Goal: Task Accomplishment & Management: Manage account settings

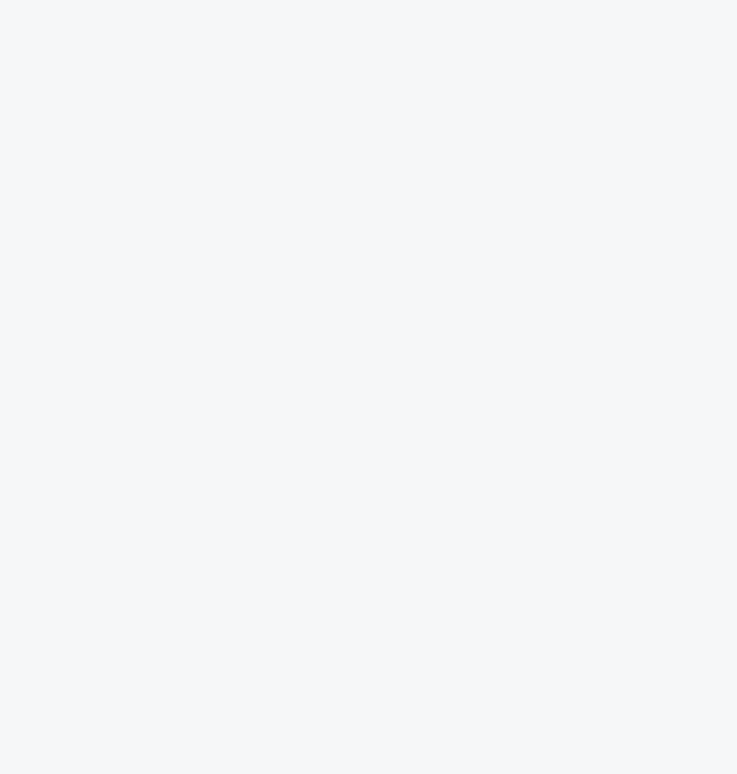
click at [706, 0] on div at bounding box center [368, 0] width 737 height 0
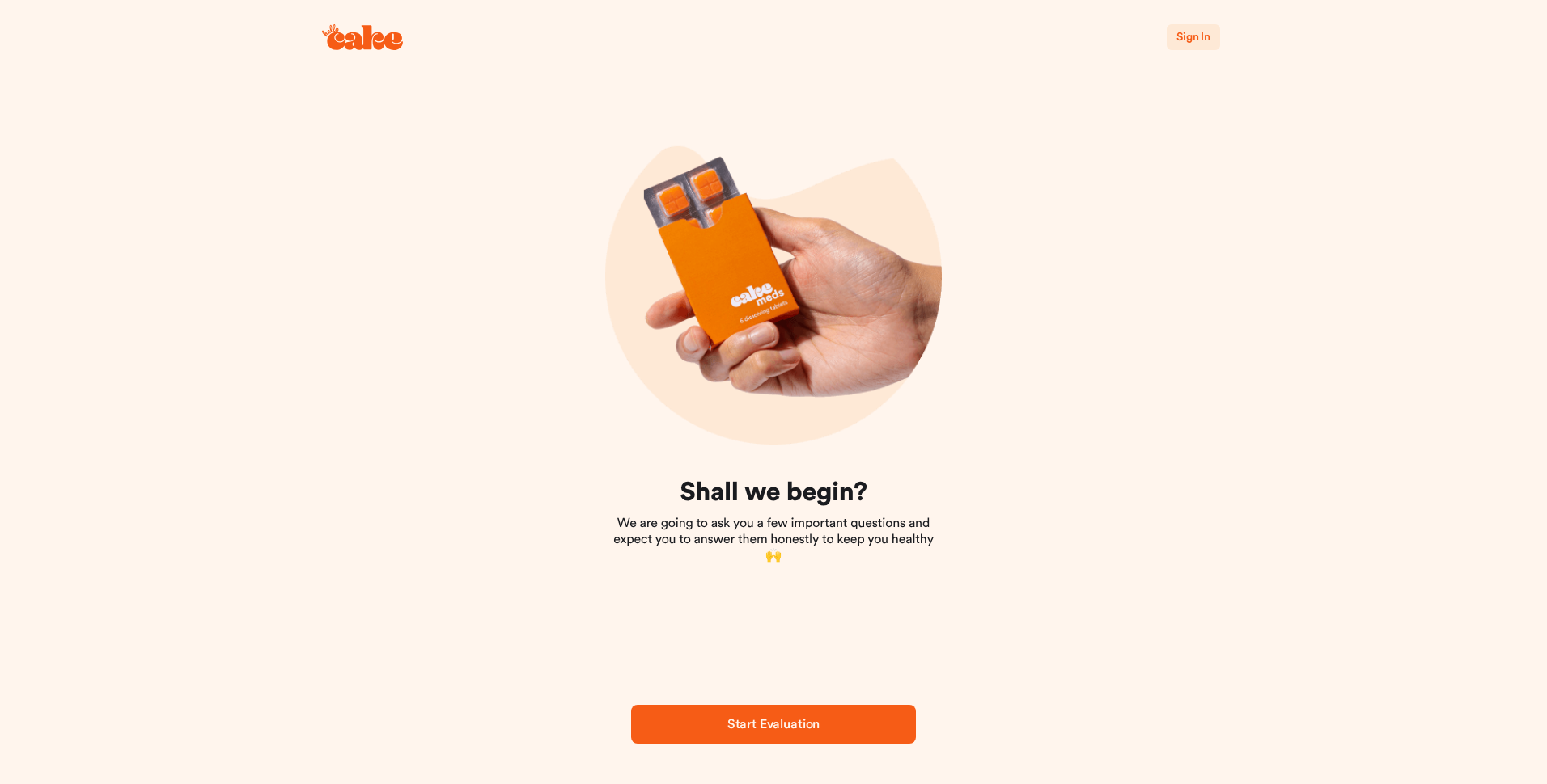
click at [1198, 38] on span "Sign In" at bounding box center [1193, 37] width 34 height 12
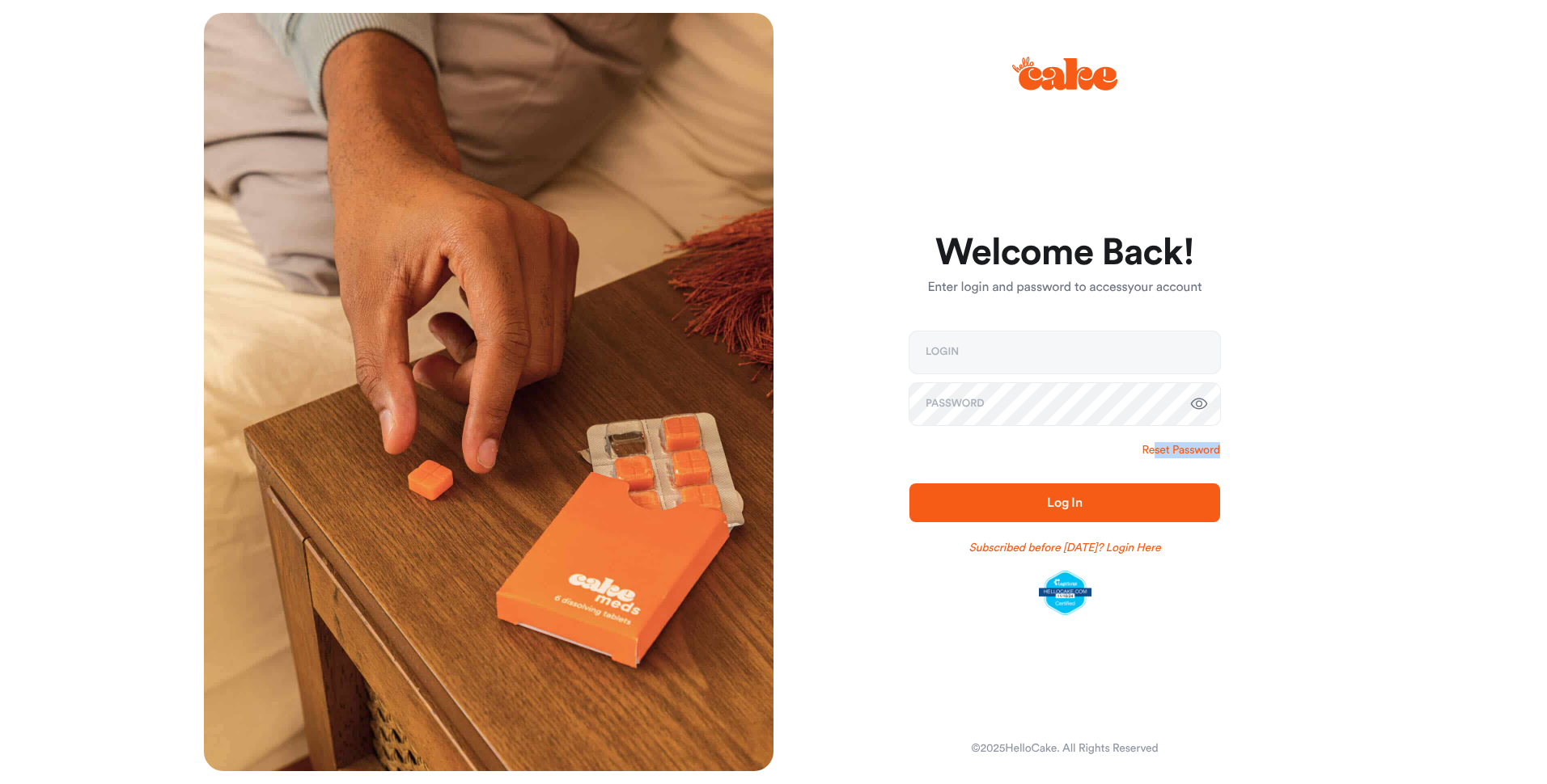
click at [1156, 458] on form "Welcome Back! Enter login and password to access your account Login Password Re…" at bounding box center [1064, 425] width 310 height 383
drag, startPoint x: 1156, startPoint y: 458, endPoint x: 1160, endPoint y: 444, distance: 14.6
click at [1160, 444] on link "Reset Password" at bounding box center [1181, 450] width 77 height 17
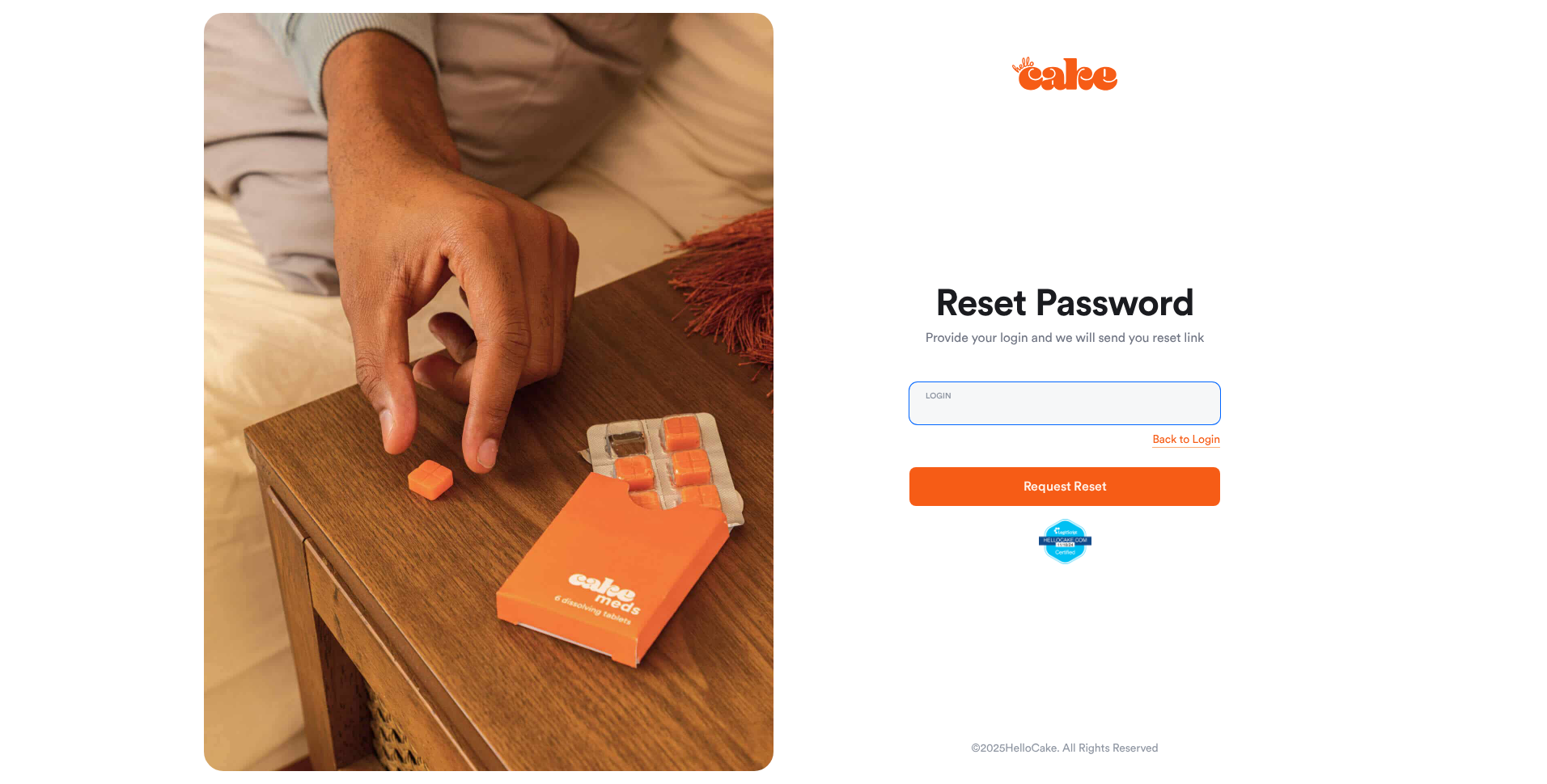
click at [1040, 407] on input "email" at bounding box center [1064, 403] width 310 height 42
type input "**********"
click at [1061, 490] on span "Request Reset" at bounding box center [1064, 486] width 83 height 13
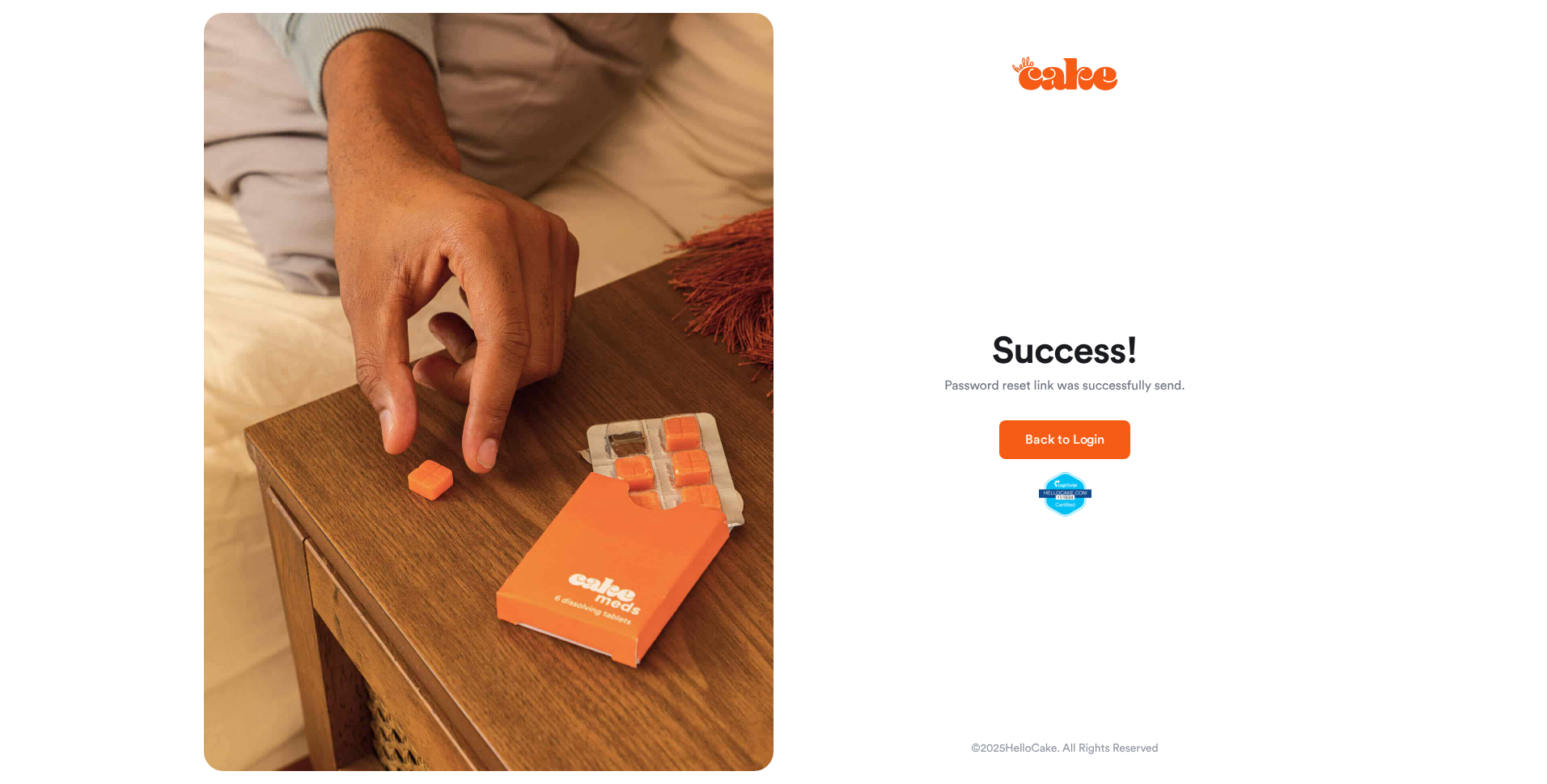
click at [1056, 436] on span "Back to Login" at bounding box center [1064, 439] width 79 height 13
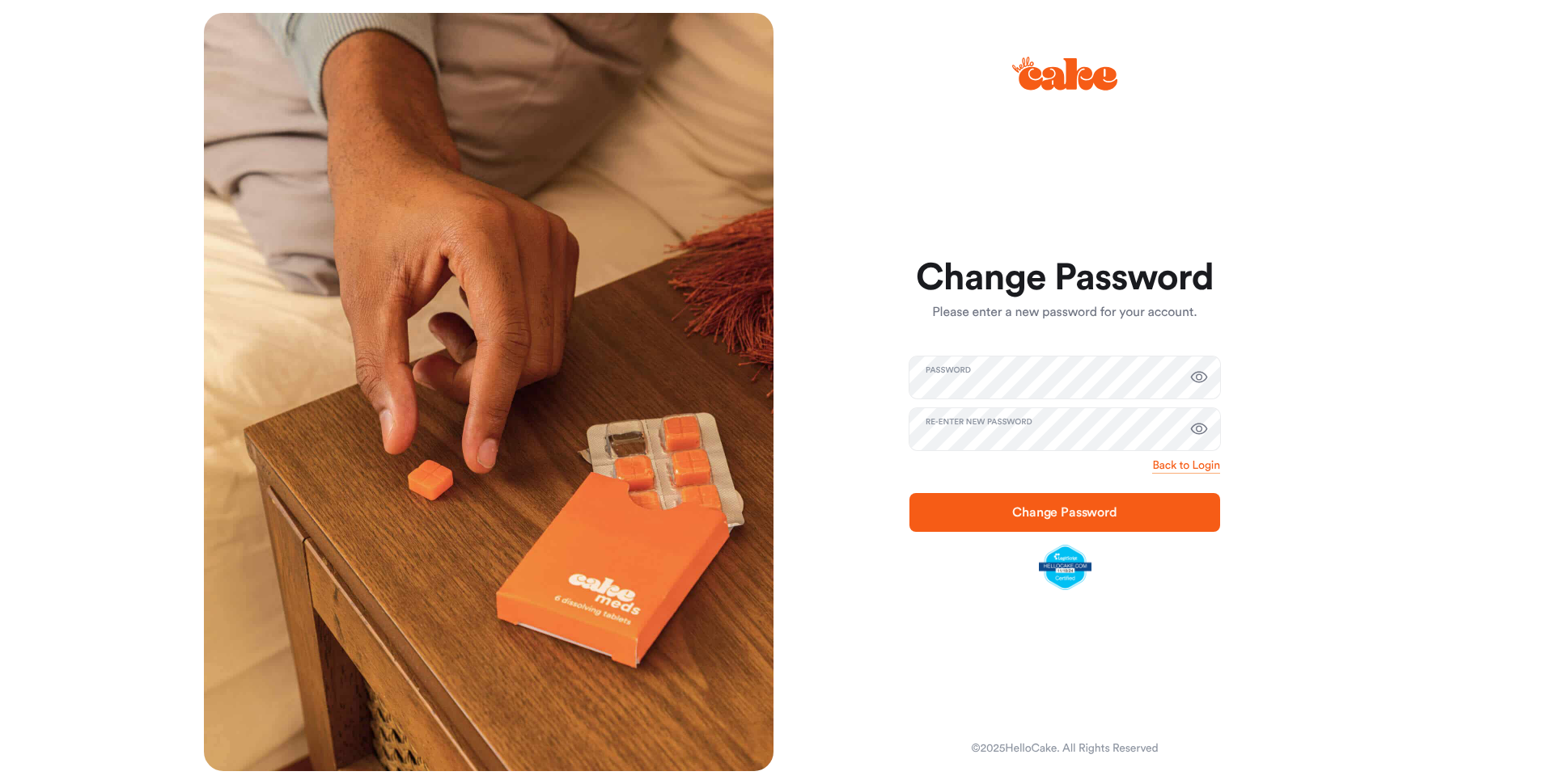
click at [1040, 514] on span "Change Password" at bounding box center [1064, 512] width 105 height 13
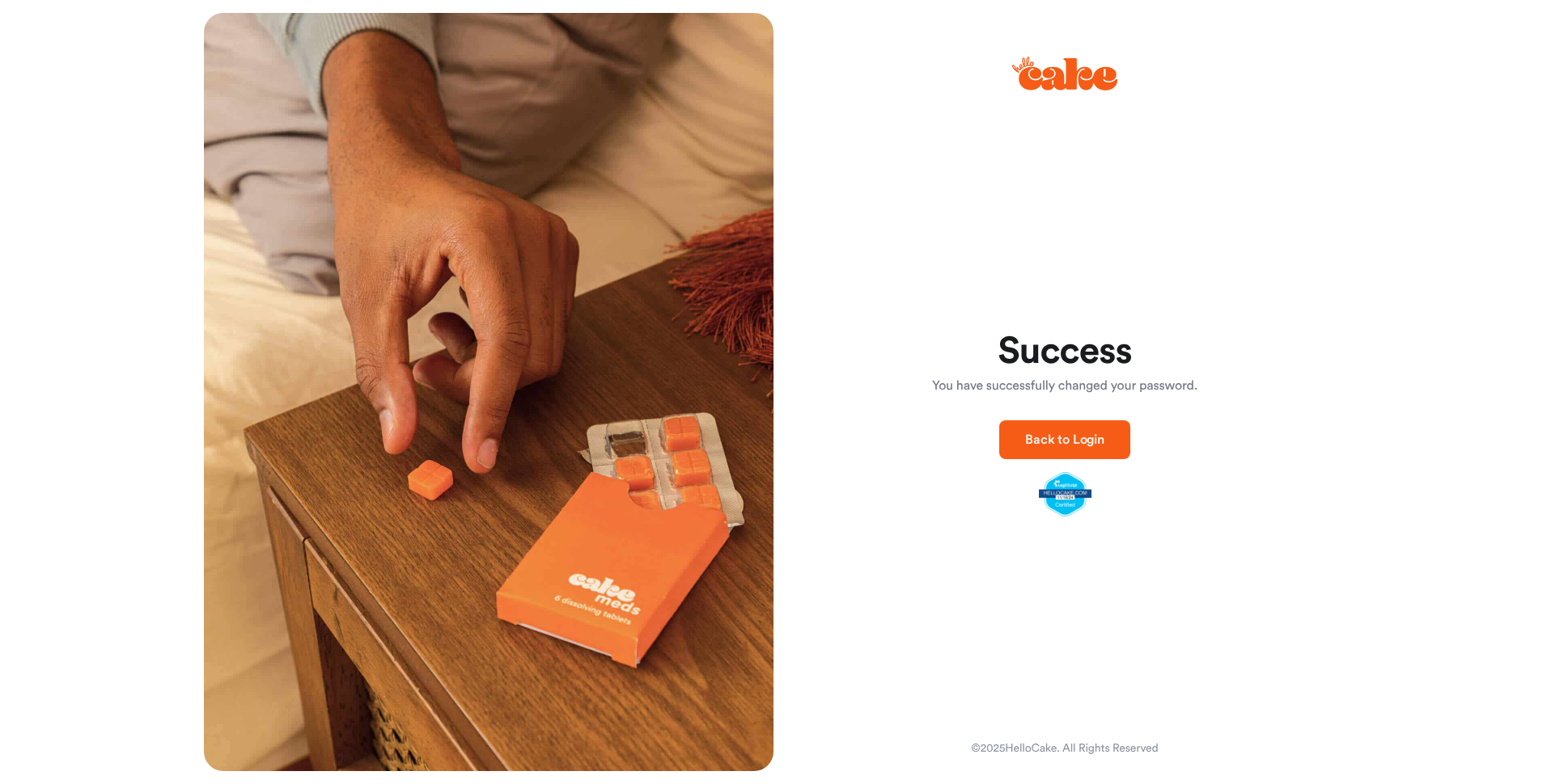
click at [1064, 434] on span "Back to Login" at bounding box center [1064, 439] width 79 height 13
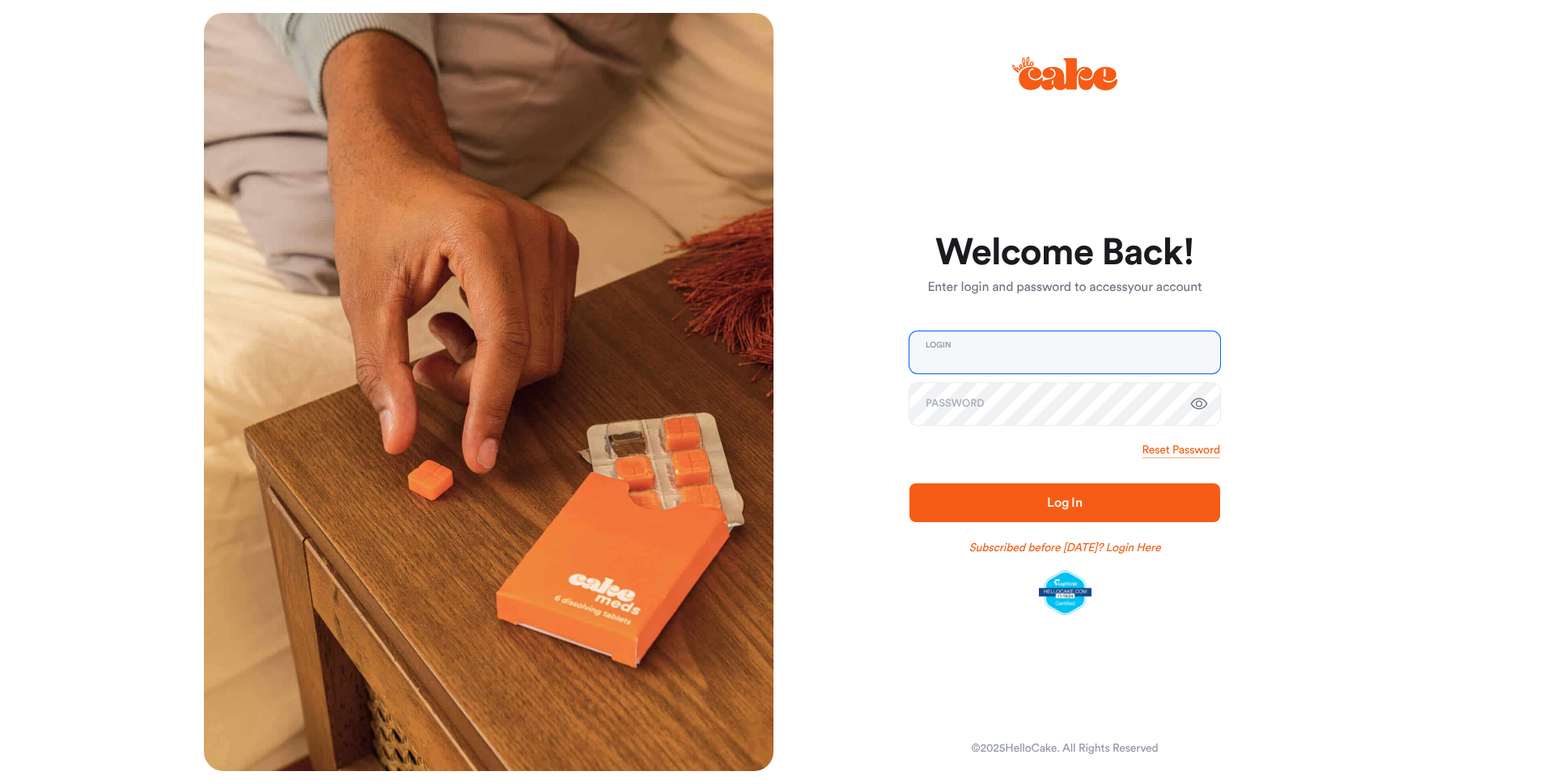
click at [1013, 344] on input "email" at bounding box center [1064, 352] width 310 height 42
click at [1056, 358] on input "email" at bounding box center [1064, 352] width 310 height 42
type input "**********"
click at [910, 484] on button "Log In" at bounding box center [1064, 503] width 310 height 39
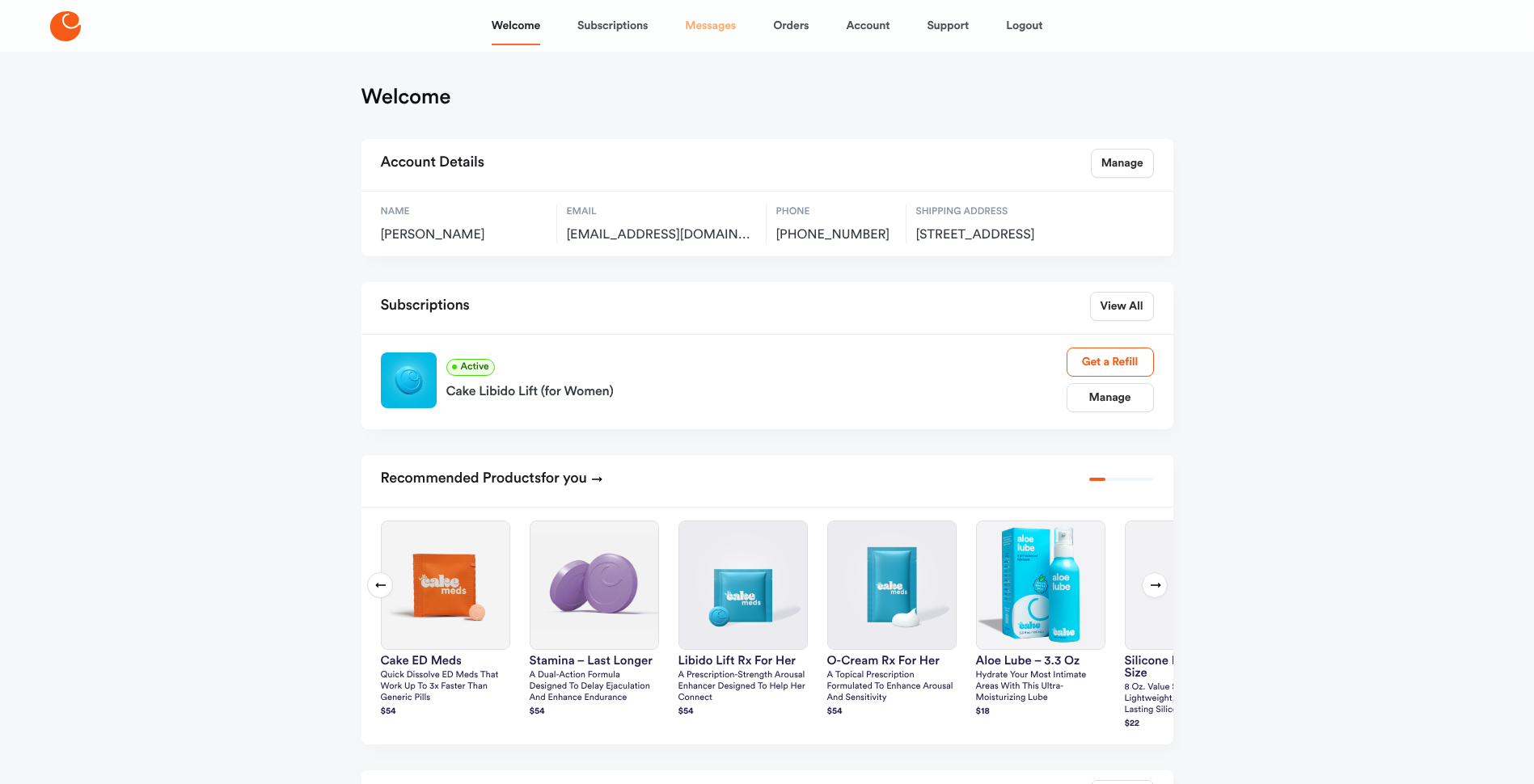
click at [715, 30] on link "Messages" at bounding box center [711, 26] width 51 height 39
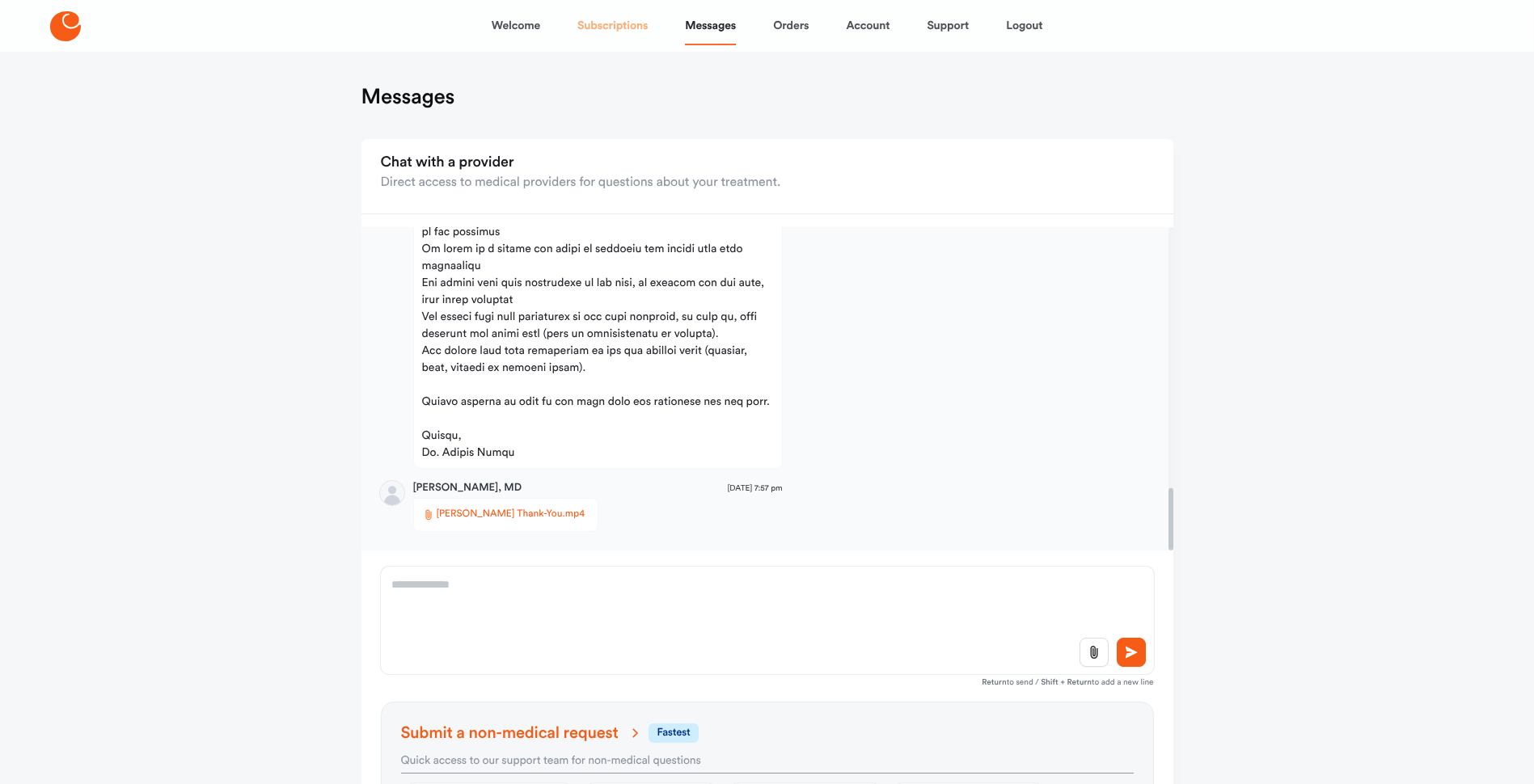
click at [605, 23] on link "Subscriptions" at bounding box center [613, 26] width 70 height 39
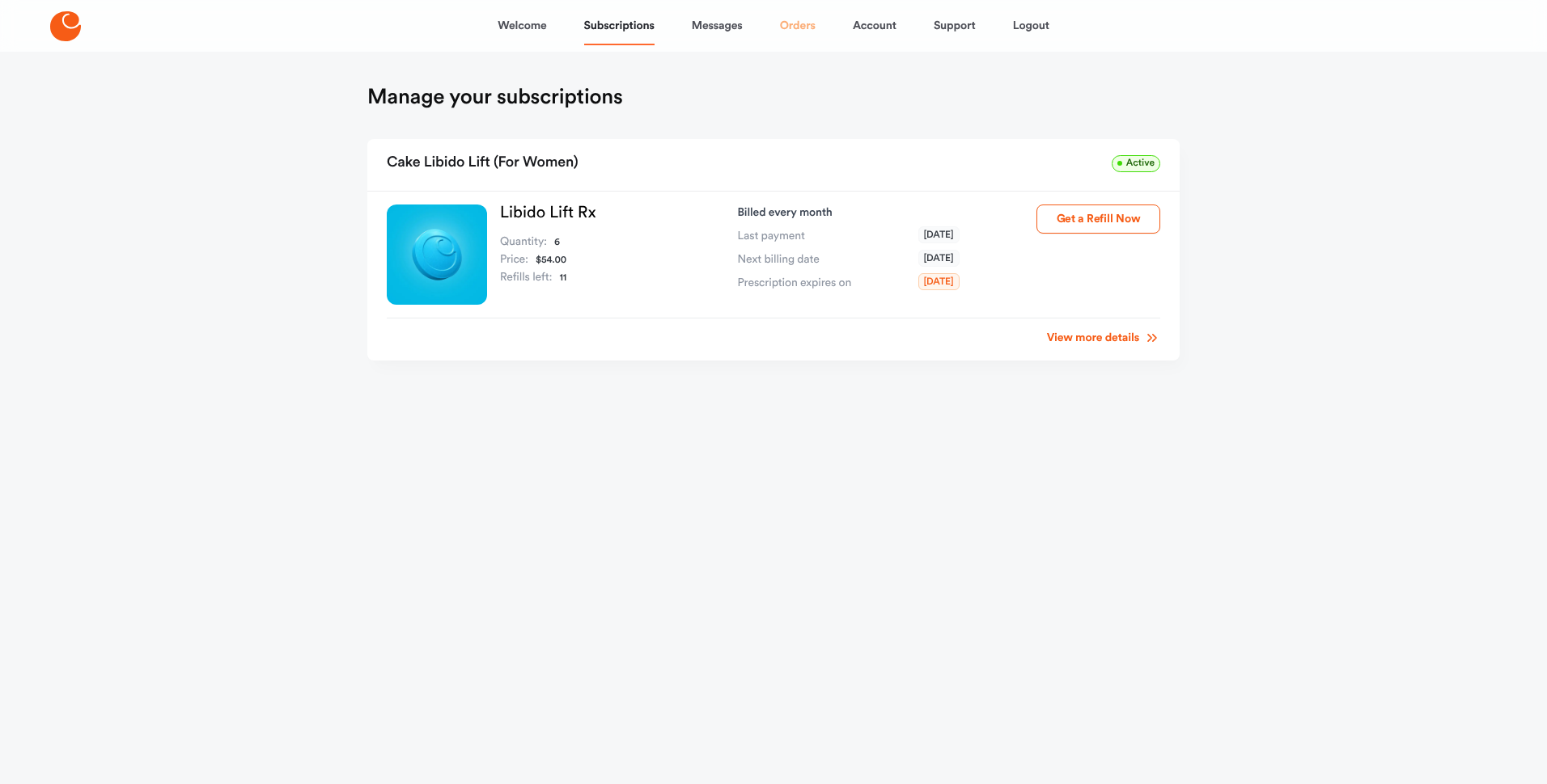
click at [791, 22] on link "Orders" at bounding box center [798, 26] width 35 height 39
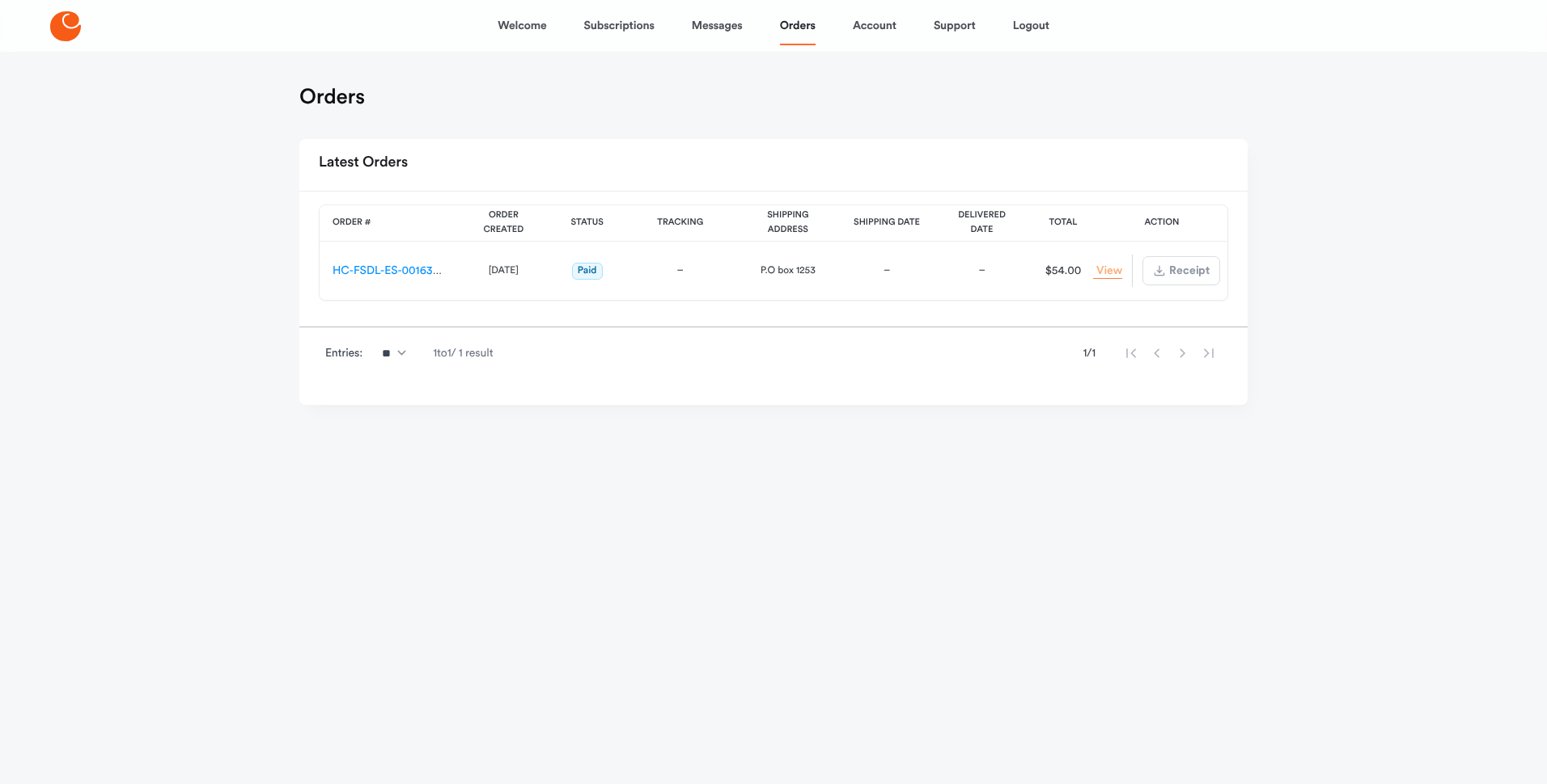
click at [1102, 276] on link "View Order" at bounding box center [1107, 271] width 29 height 16
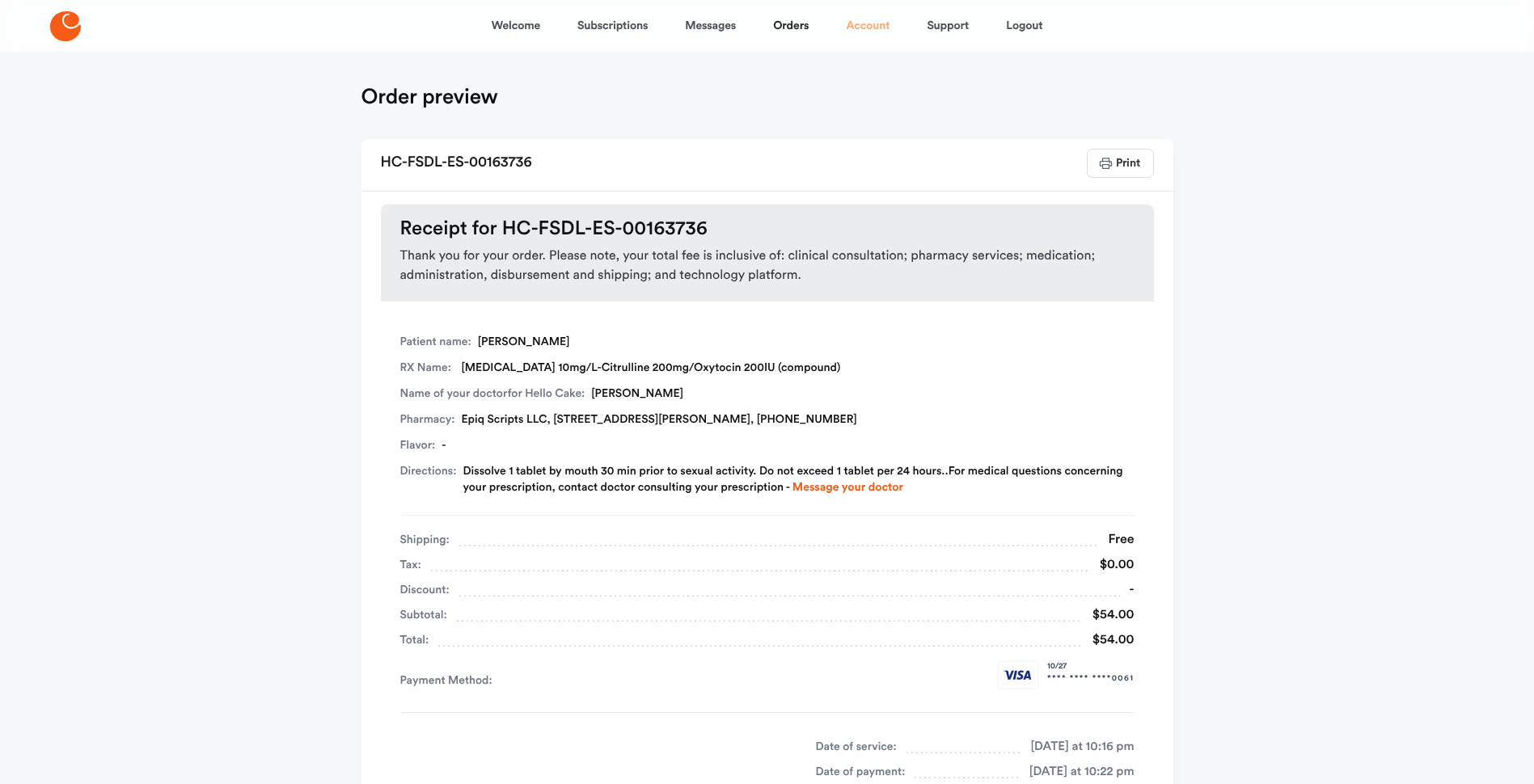
click at [860, 26] on link "Account" at bounding box center [867, 26] width 44 height 39
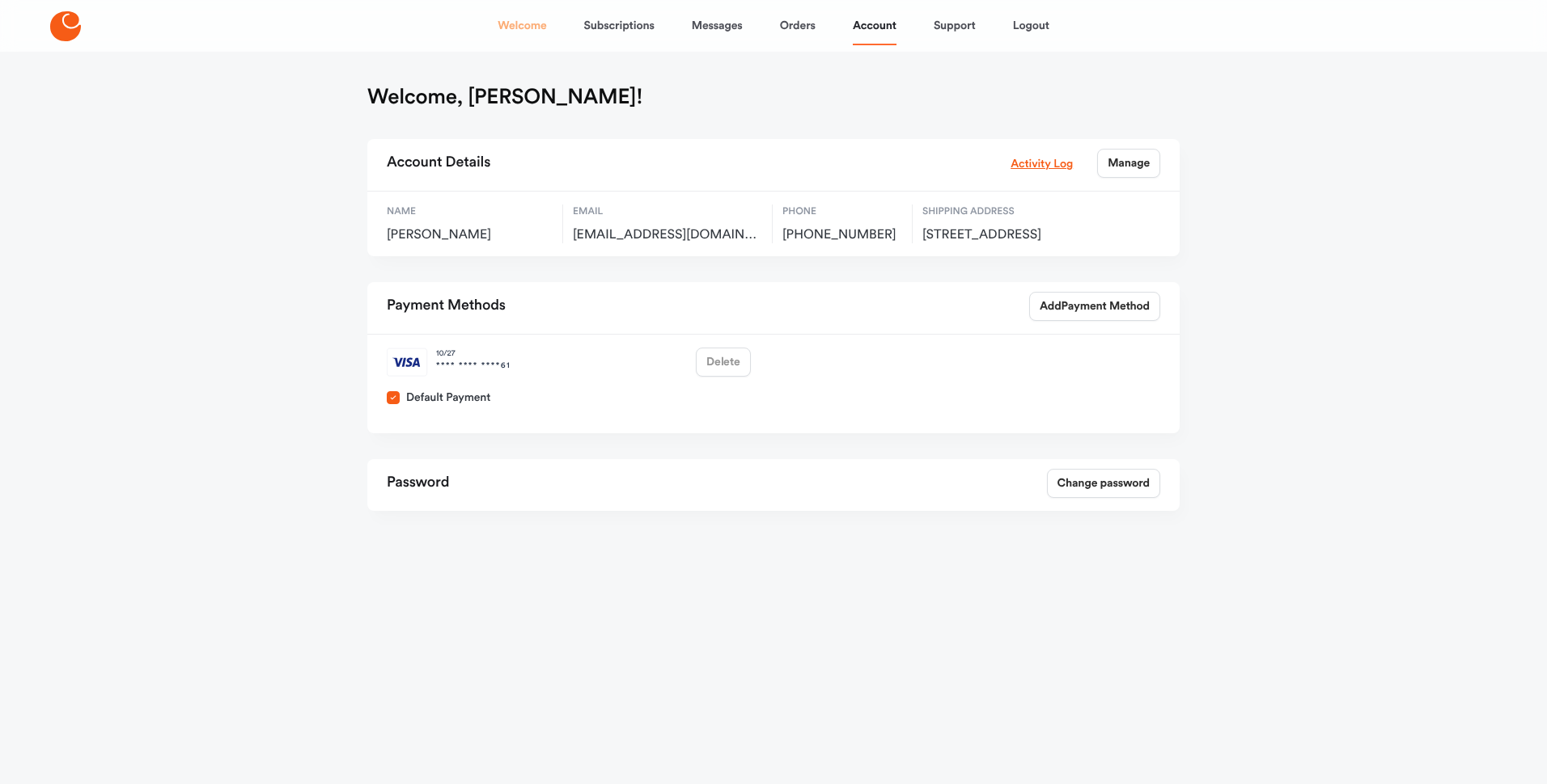
click at [521, 19] on link "Welcome" at bounding box center [522, 26] width 49 height 39
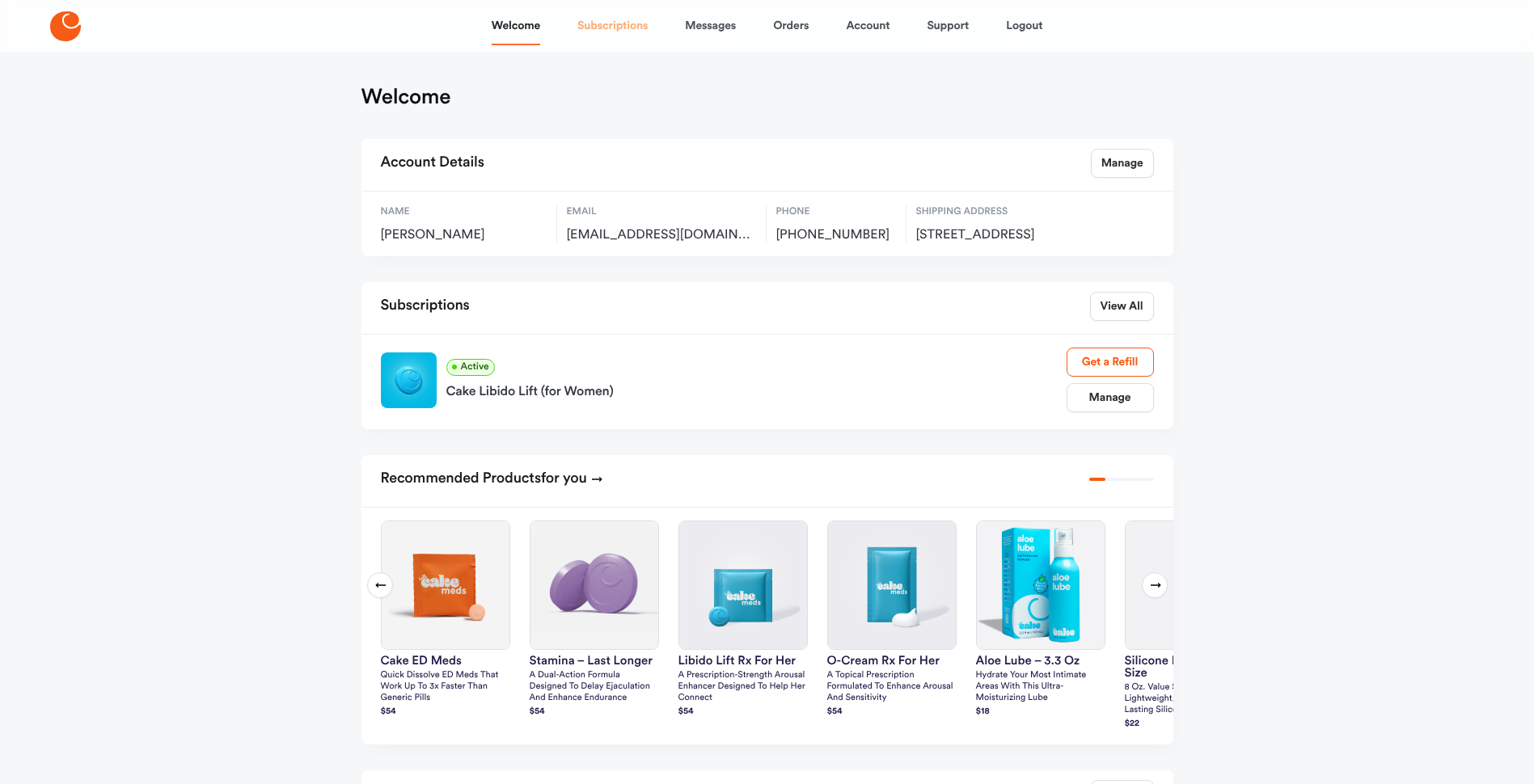
click at [611, 17] on link "Subscriptions" at bounding box center [613, 26] width 70 height 39
